Goal: Task Accomplishment & Management: Use online tool/utility

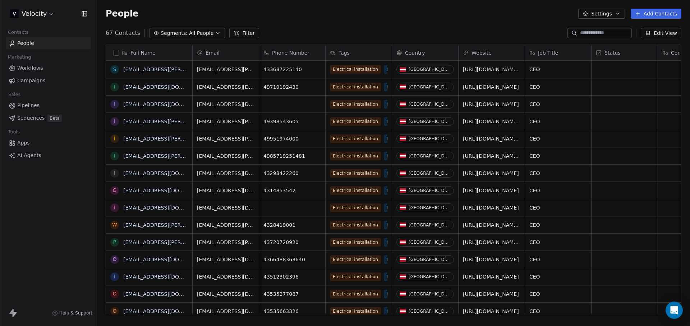
scroll to position [281, 587]
click at [32, 105] on span "Pipelines" at bounding box center [28, 106] width 22 height 8
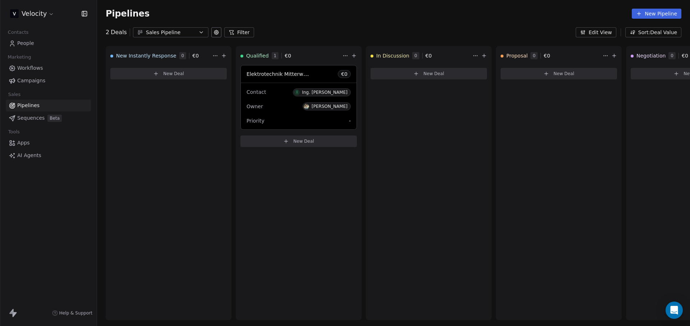
click at [47, 78] on link "Campaigns" at bounding box center [48, 81] width 85 height 12
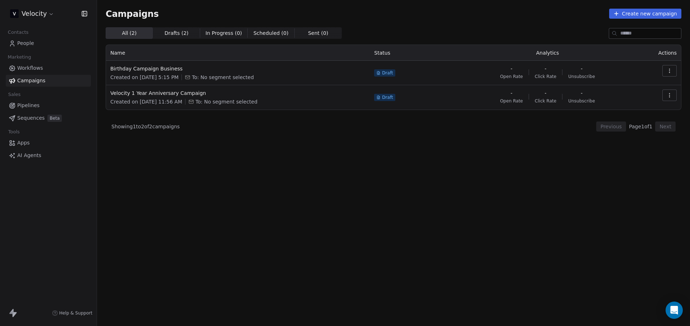
click at [30, 67] on span "Workflows" at bounding box center [30, 68] width 26 height 8
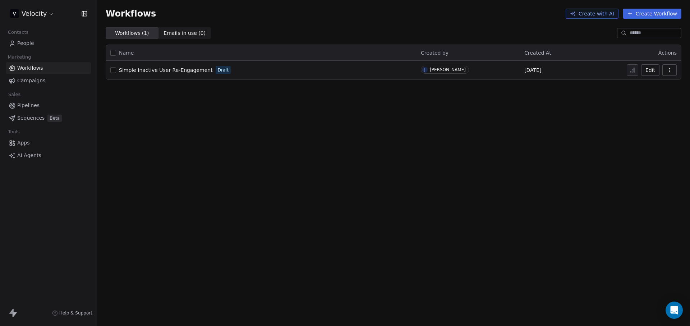
click at [56, 110] on link "Pipelines" at bounding box center [48, 106] width 85 height 12
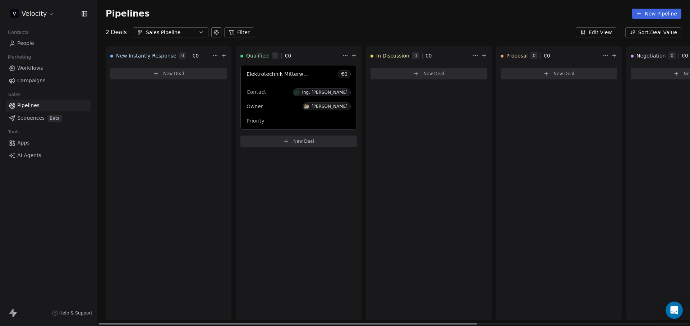
click at [288, 75] on span "Elektrotechnik Mitterwallner GmbH" at bounding box center [290, 73] width 88 height 7
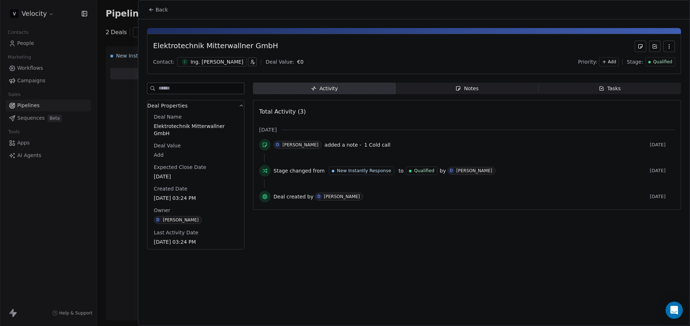
click at [217, 44] on div "Elektrotechnik Mitterwallner GmbH" at bounding box center [215, 46] width 125 height 11
copy div "Elektrotechnik Mitterwallner GmbH"
click at [510, 31] on div at bounding box center [414, 31] width 534 height 6
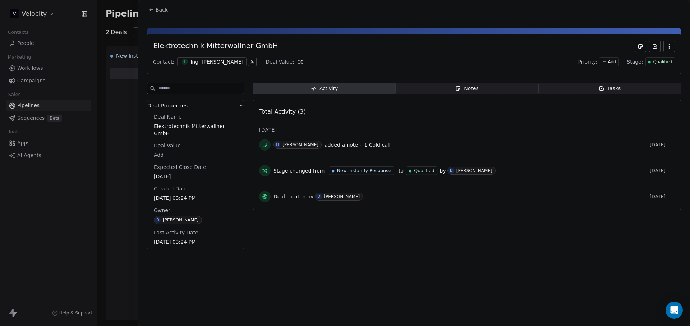
click at [146, 9] on button "Back" at bounding box center [158, 9] width 28 height 13
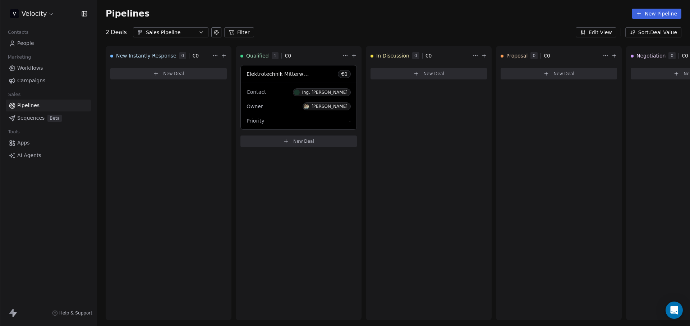
click at [38, 71] on span "Workflows" at bounding box center [30, 68] width 26 height 8
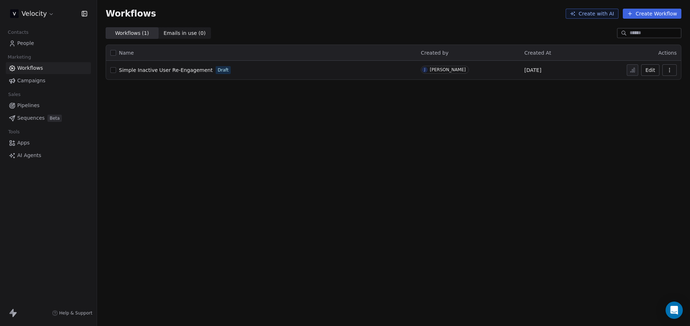
click at [37, 117] on span "Sequences" at bounding box center [30, 118] width 27 height 8
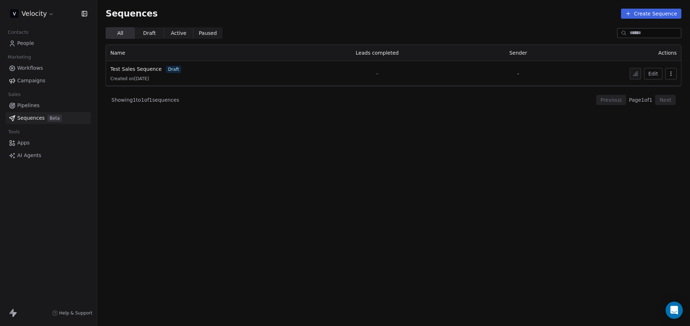
click at [643, 13] on button "Create Sequence" at bounding box center [651, 14] width 60 height 10
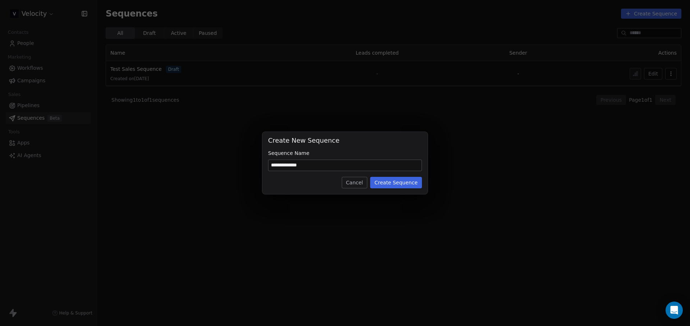
type input "**********"
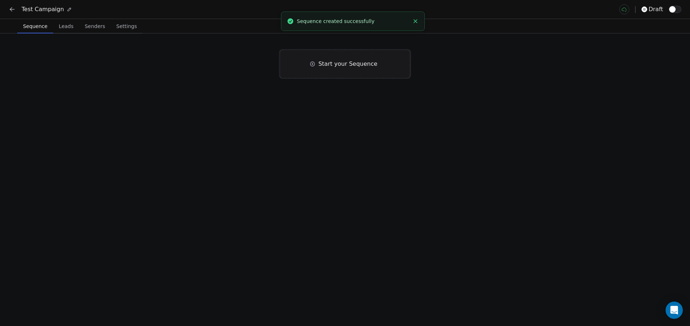
click at [329, 74] on div "Start your Sequence" at bounding box center [345, 64] width 130 height 29
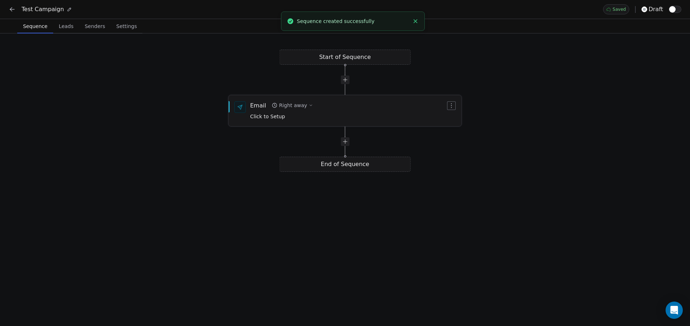
click at [269, 108] on button "Right away" at bounding box center [292, 105] width 47 height 10
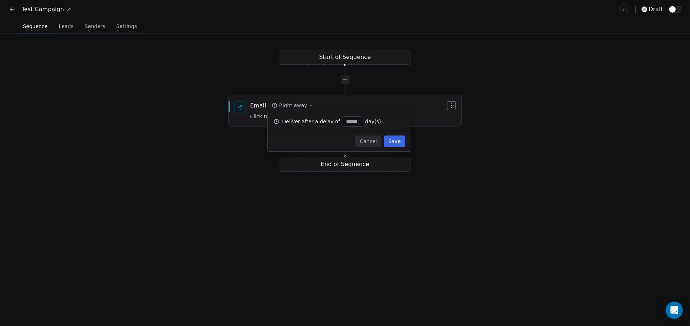
click at [153, 59] on div "Start of Sequence Email Right away Click to Setup End of Sequence" at bounding box center [345, 179] width 690 height 292
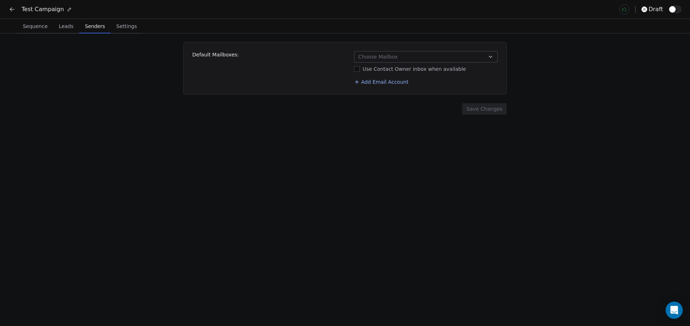
click at [89, 25] on span "Senders" at bounding box center [95, 26] width 26 height 10
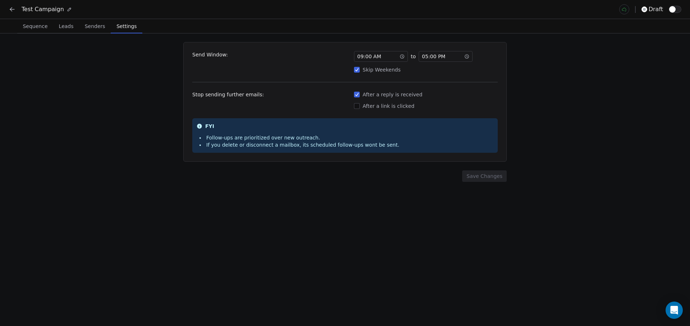
click at [121, 31] on span "Settings" at bounding box center [127, 26] width 26 height 10
click at [35, 31] on button "Sequence Sequence" at bounding box center [35, 26] width 36 height 14
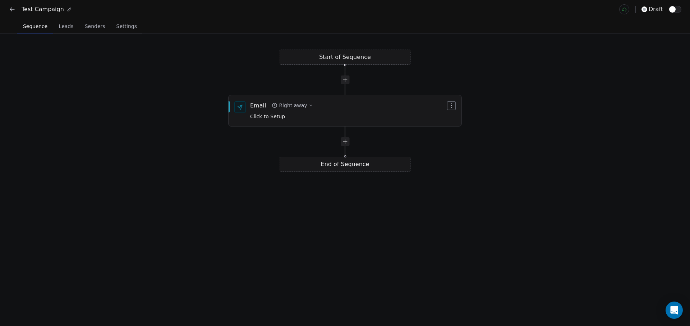
click at [13, 10] on icon at bounding box center [12, 9] width 7 height 7
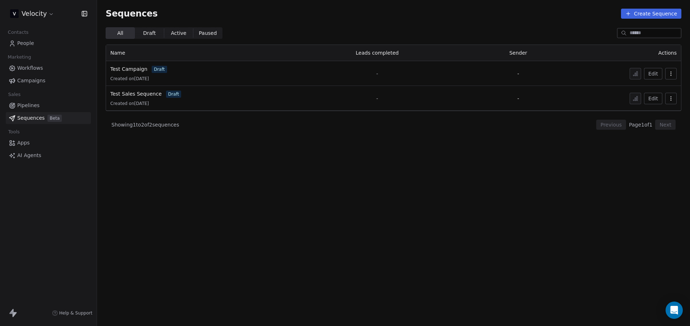
click at [36, 142] on link "Apps" at bounding box center [48, 143] width 85 height 12
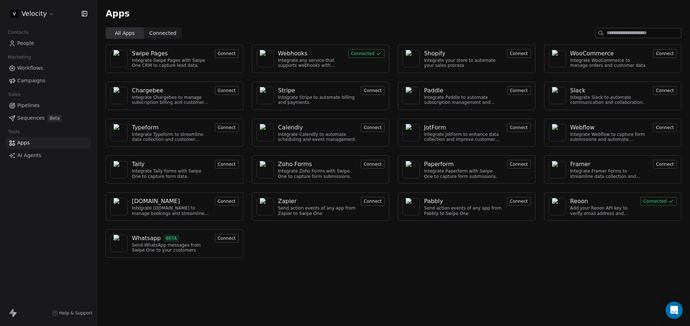
click at [226, 237] on button "Connect" at bounding box center [227, 238] width 24 height 9
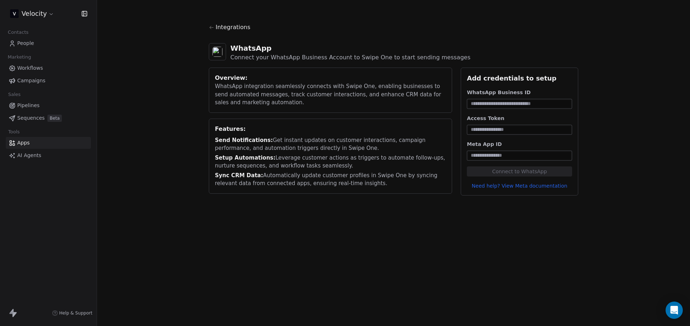
click at [29, 153] on span "AI Agents" at bounding box center [29, 156] width 24 height 8
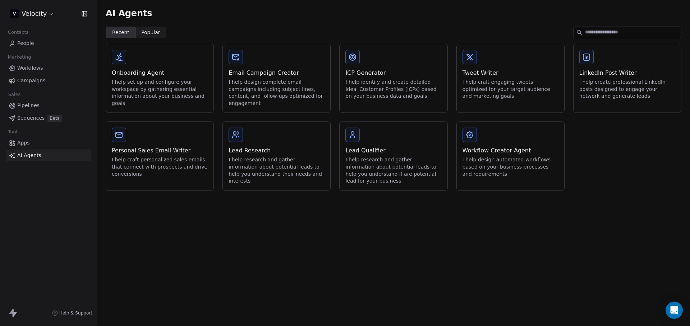
click at [24, 66] on span "Workflows" at bounding box center [30, 68] width 26 height 8
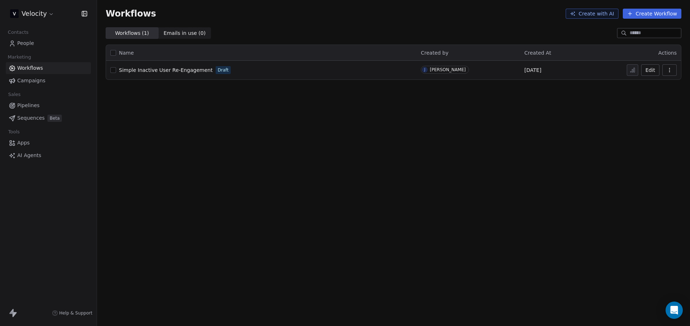
click at [192, 70] on span "Simple Inactive User Re-Engagement" at bounding box center [166, 70] width 94 height 6
click at [650, 12] on button "Create Workflow" at bounding box center [652, 14] width 59 height 10
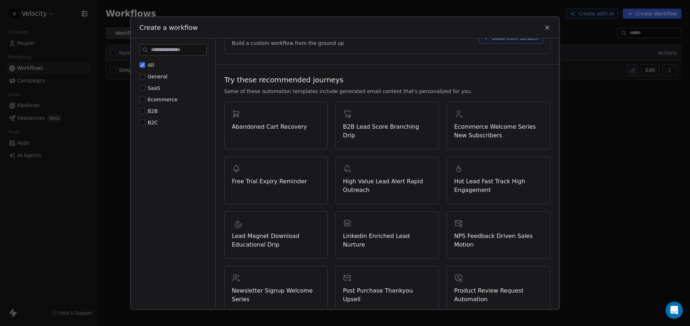
scroll to position [71, 0]
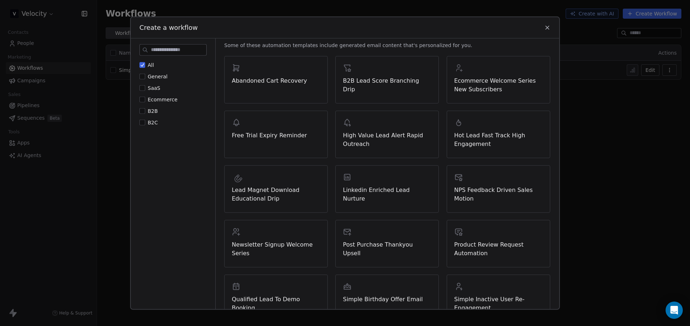
click at [146, 110] on label "B2B" at bounding box center [148, 110] width 18 height 7
click at [145, 110] on button "B2B" at bounding box center [142, 110] width 6 height 7
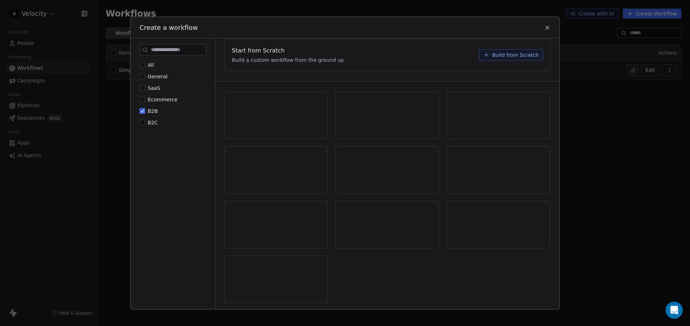
scroll to position [0, 0]
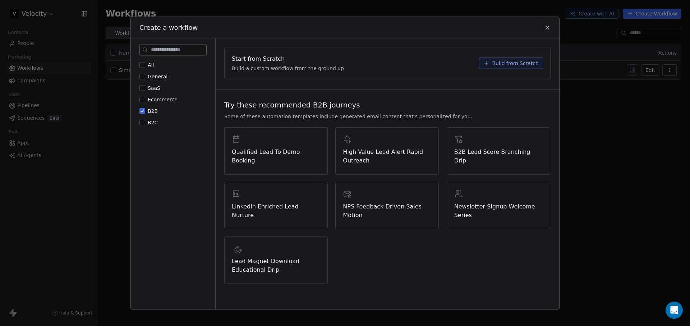
click at [277, 153] on span "Qualified Lead To Demo Booking" at bounding box center [276, 155] width 88 height 17
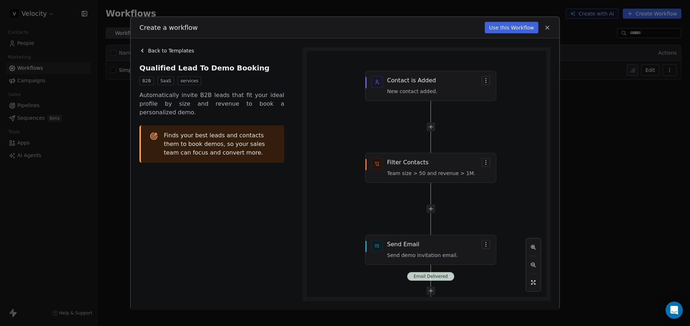
click at [160, 47] on span "Back to Templates" at bounding box center [171, 50] width 46 height 7
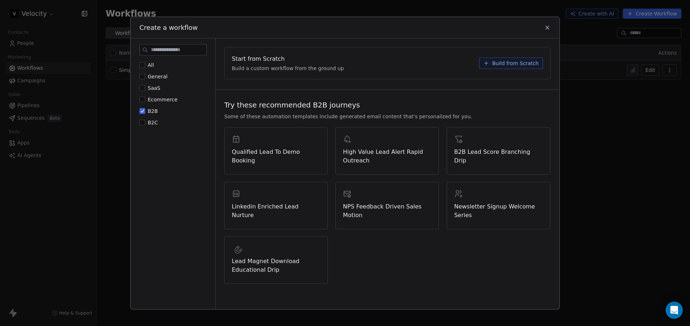
click at [268, 157] on div "Qualified Lead To Demo Booking" at bounding box center [275, 150] width 103 height 47
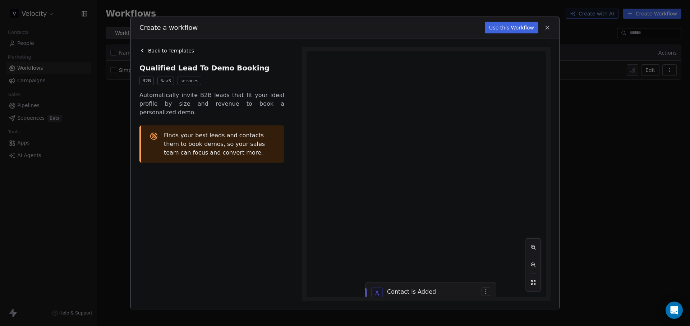
click at [623, 173] on div "Create a workflow Use this Workflow Back to Templates Qualified Lead To Demo Bo…" at bounding box center [345, 163] width 690 height 326
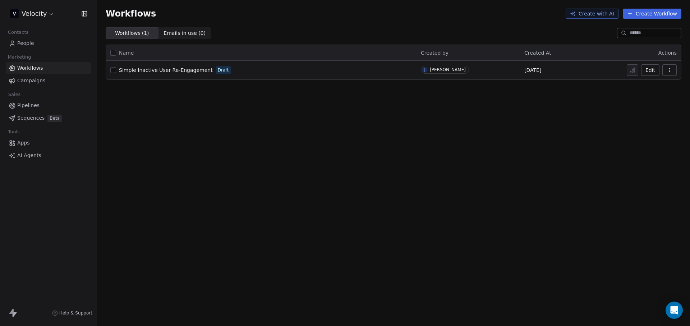
click at [41, 155] on link "AI Agents" at bounding box center [48, 155] width 85 height 12
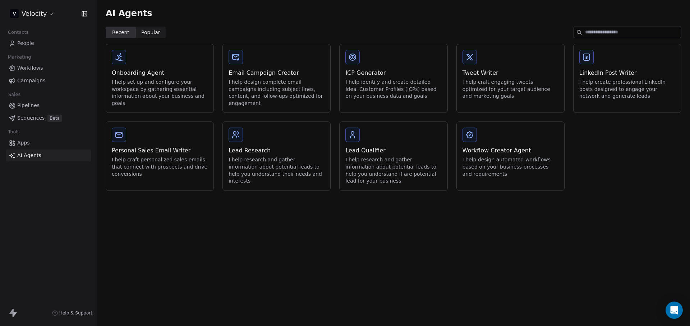
click at [28, 142] on span "Apps" at bounding box center [23, 143] width 13 height 8
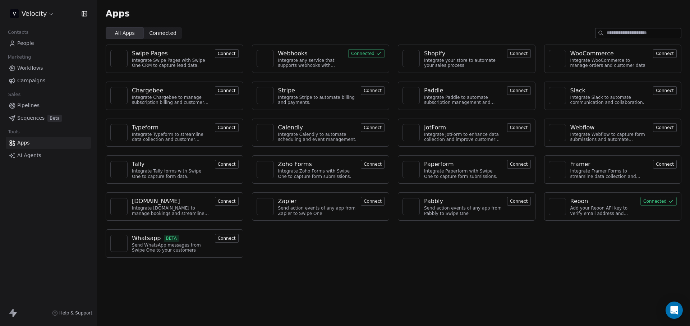
click at [637, 33] on input at bounding box center [643, 32] width 74 height 9
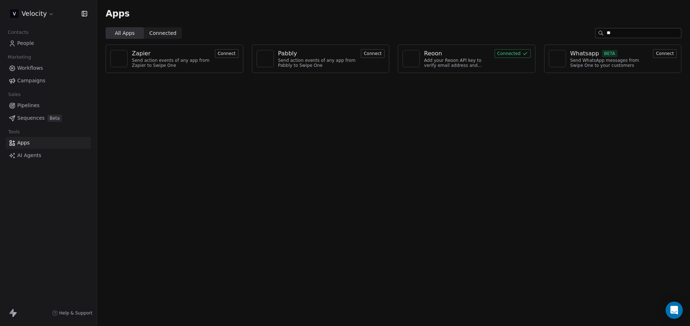
type input "*"
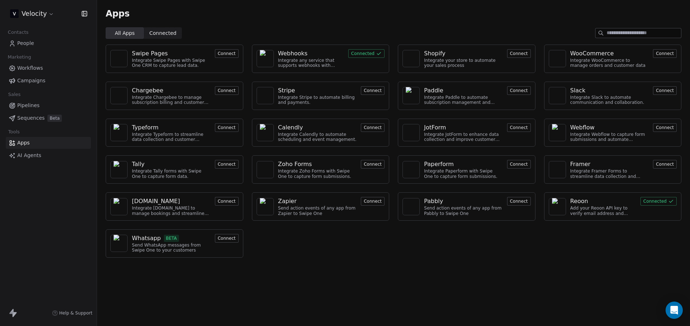
click at [327, 266] on div "Apps All Apps All Apps Connected Connected Swipe Pages Integrate Swipe Pages wi…" at bounding box center [393, 163] width 593 height 326
click at [368, 130] on button "Connect" at bounding box center [373, 127] width 24 height 9
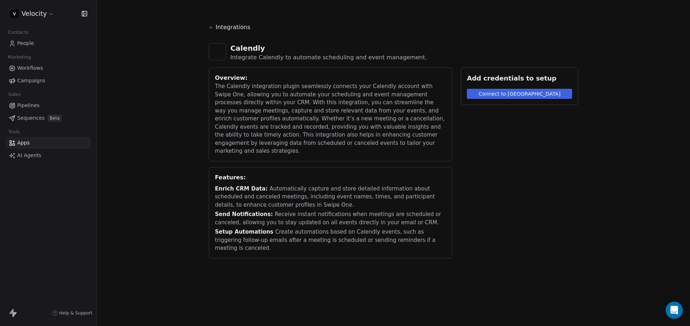
click at [522, 92] on button "Connect to Calendly" at bounding box center [519, 94] width 105 height 10
drag, startPoint x: 318, startPoint y: 19, endPoint x: 425, endPoint y: 32, distance: 108.2
click at [409, 25] on div "Please upgrade your Calendly account" at bounding box center [353, 22] width 112 height 8
click at [402, 43] on div "Calendly" at bounding box center [328, 48] width 197 height 10
click at [209, 24] on div "Integrations" at bounding box center [393, 30] width 369 height 14
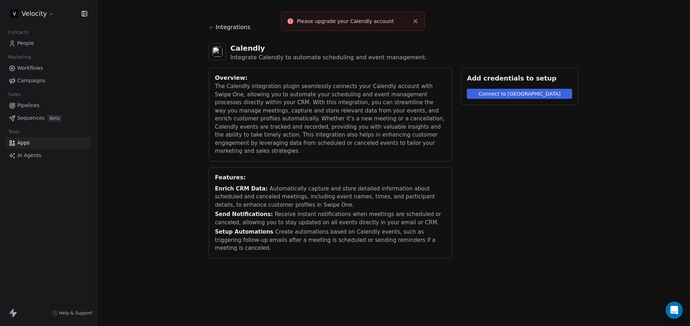
click at [211, 28] on icon at bounding box center [211, 27] width 5 height 5
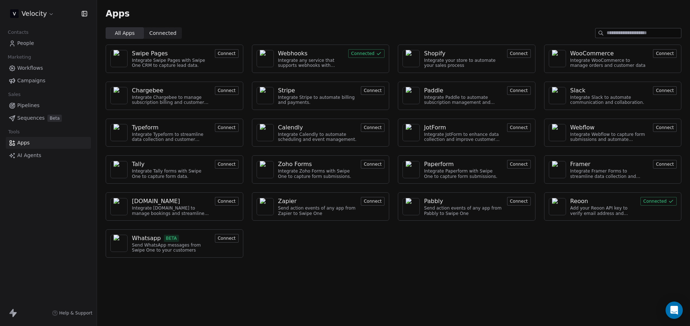
click at [39, 69] on span "Workflows" at bounding box center [30, 68] width 26 height 8
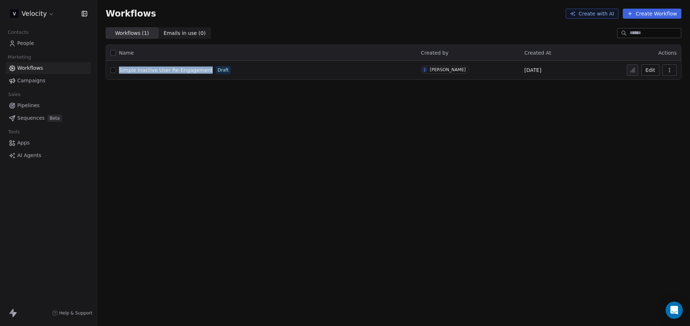
click at [158, 69] on span "Simple Inactive User Re-Engagement" at bounding box center [166, 70] width 94 height 6
